Goal: Check status

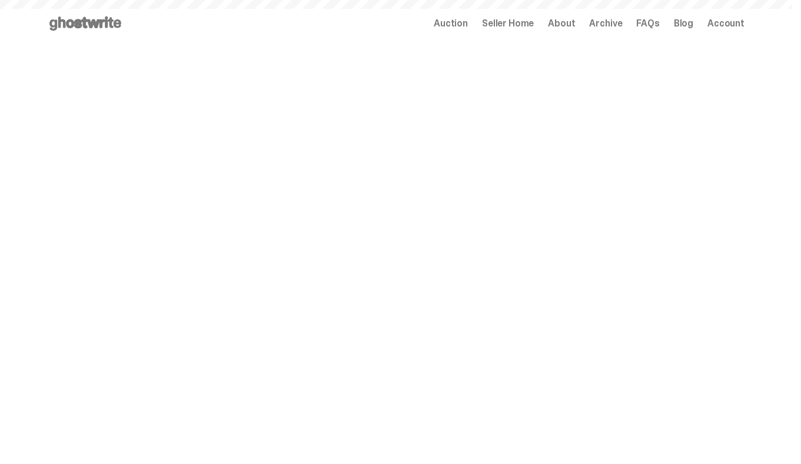
click at [533, 19] on span "Seller Home" at bounding box center [508, 23] width 52 height 9
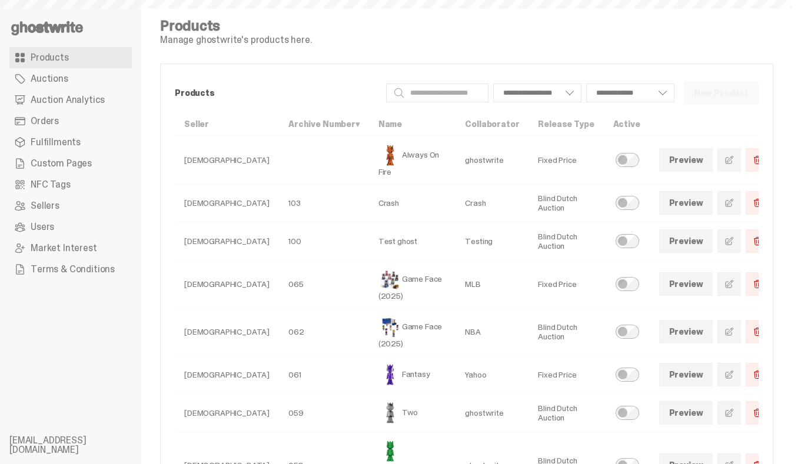
select select
click at [65, 124] on link "Orders" at bounding box center [70, 121] width 122 height 21
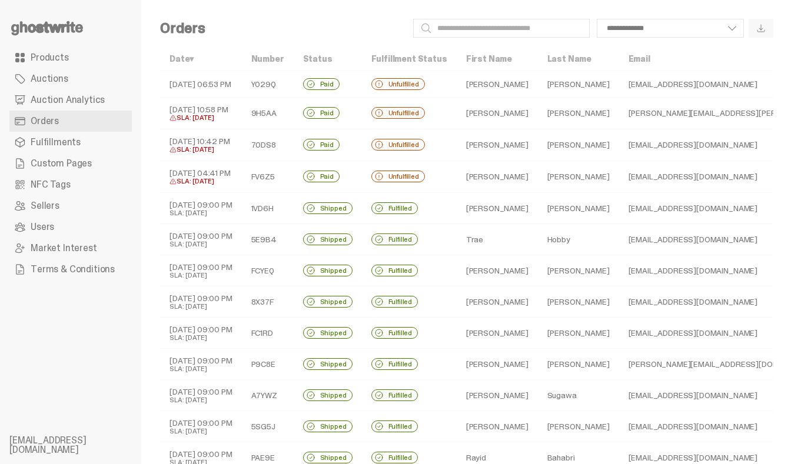
click at [279, 205] on td "1VD6H" at bounding box center [268, 207] width 52 height 31
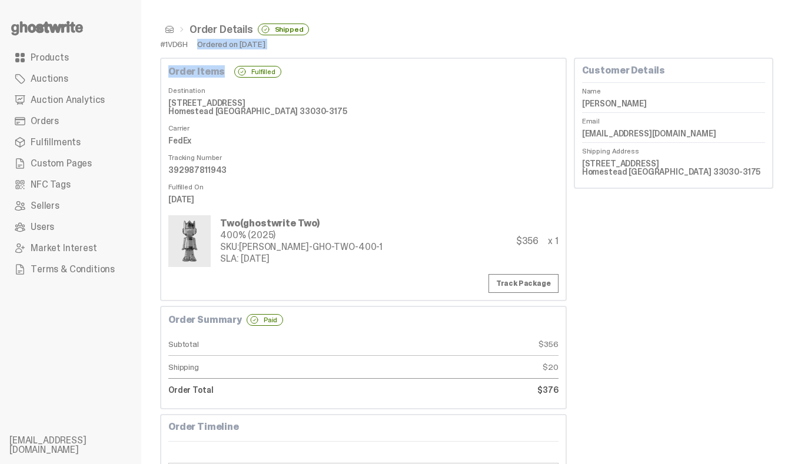
drag, startPoint x: 198, startPoint y: 44, endPoint x: 279, endPoint y: 66, distance: 83.5
click at [279, 66] on div "Order Details Shipped #1VD6H Ordered on [DATE] Order Items Fulfilled Destinatio…" at bounding box center [466, 385] width 651 height 770
click at [279, 66] on div "Order Items Fulfilled" at bounding box center [363, 72] width 390 height 12
drag, startPoint x: 198, startPoint y: 44, endPoint x: 287, endPoint y: 46, distance: 88.9
click at [288, 46] on div "#1VD6H Ordered on [DATE]" at bounding box center [466, 44] width 613 height 8
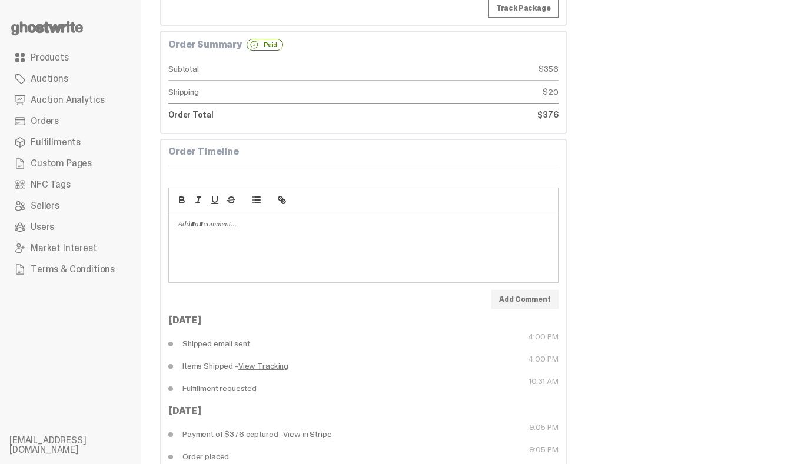
scroll to position [306, 0]
